Goal: Find specific page/section: Find specific page/section

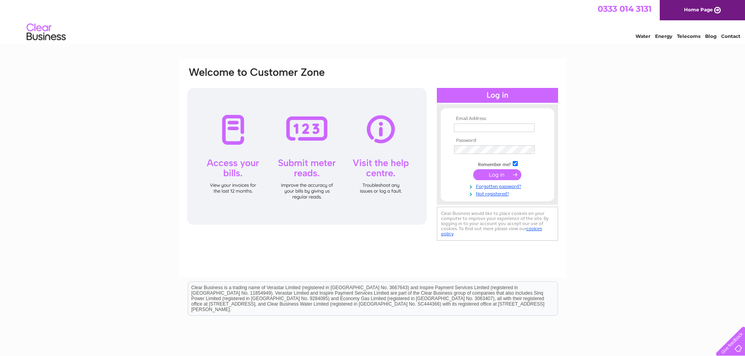
type input "accounts@tykltd.co.uk"
click at [497, 174] on input "submit" at bounding box center [497, 174] width 48 height 11
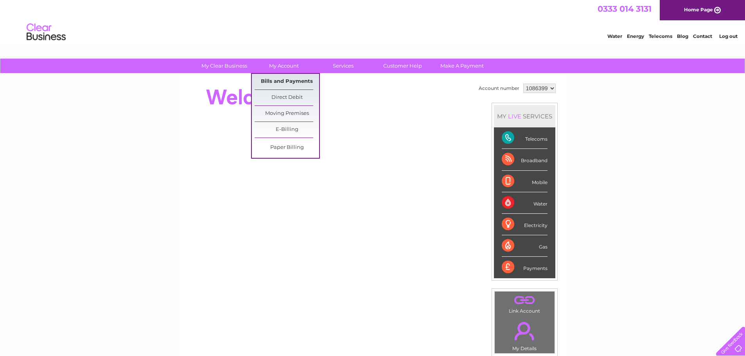
click at [284, 78] on link "Bills and Payments" at bounding box center [287, 82] width 65 height 16
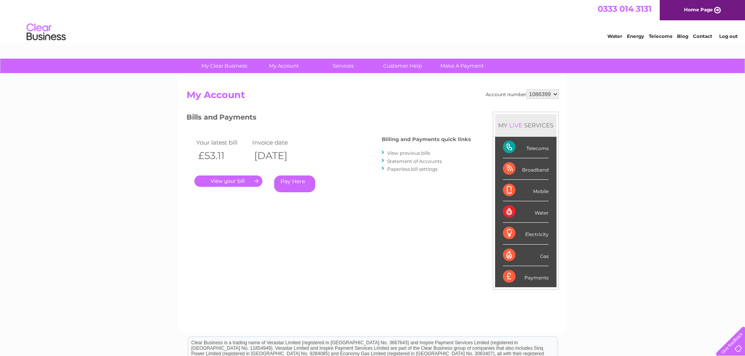
click at [235, 180] on link "." at bounding box center [228, 181] width 68 height 11
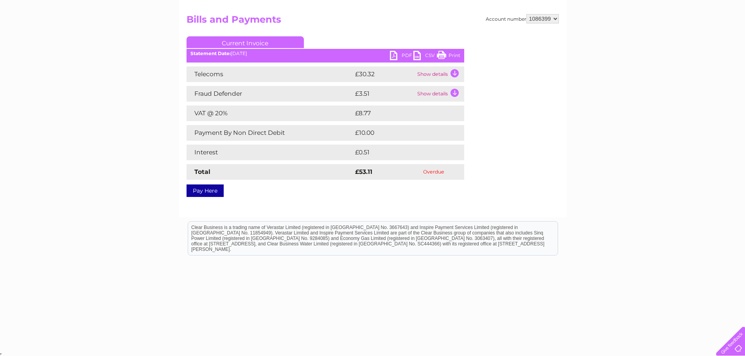
scroll to position [76, 0]
click at [404, 52] on link "PDF" at bounding box center [401, 55] width 23 height 11
